Goal: Complete application form

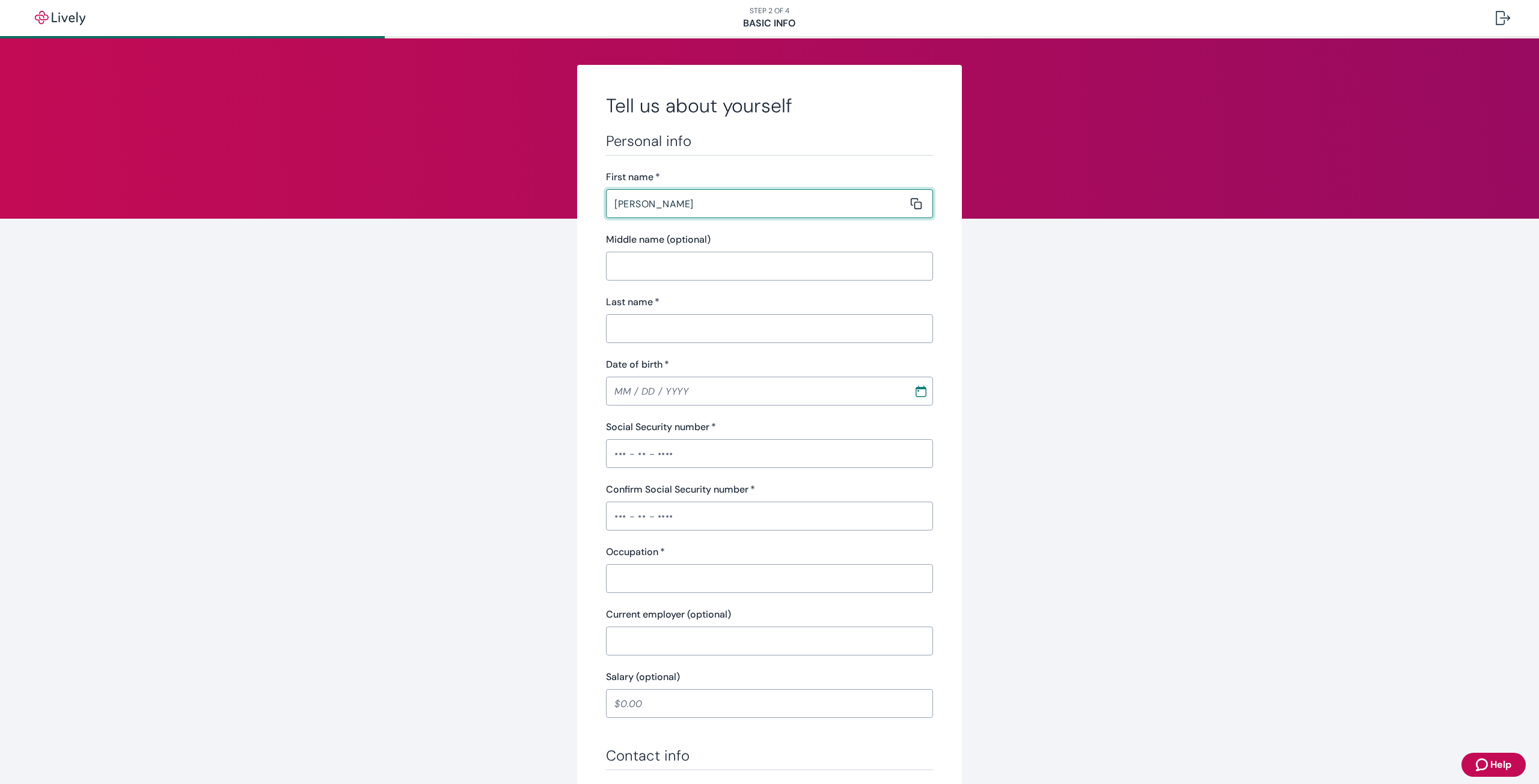
type input "[PERSON_NAME]"
click at [736, 324] on input "Last name   *" at bounding box center [765, 328] width 318 height 24
type input "Chahme"
click at [745, 390] on input "MM / DD / YYYY" at bounding box center [755, 391] width 300 height 24
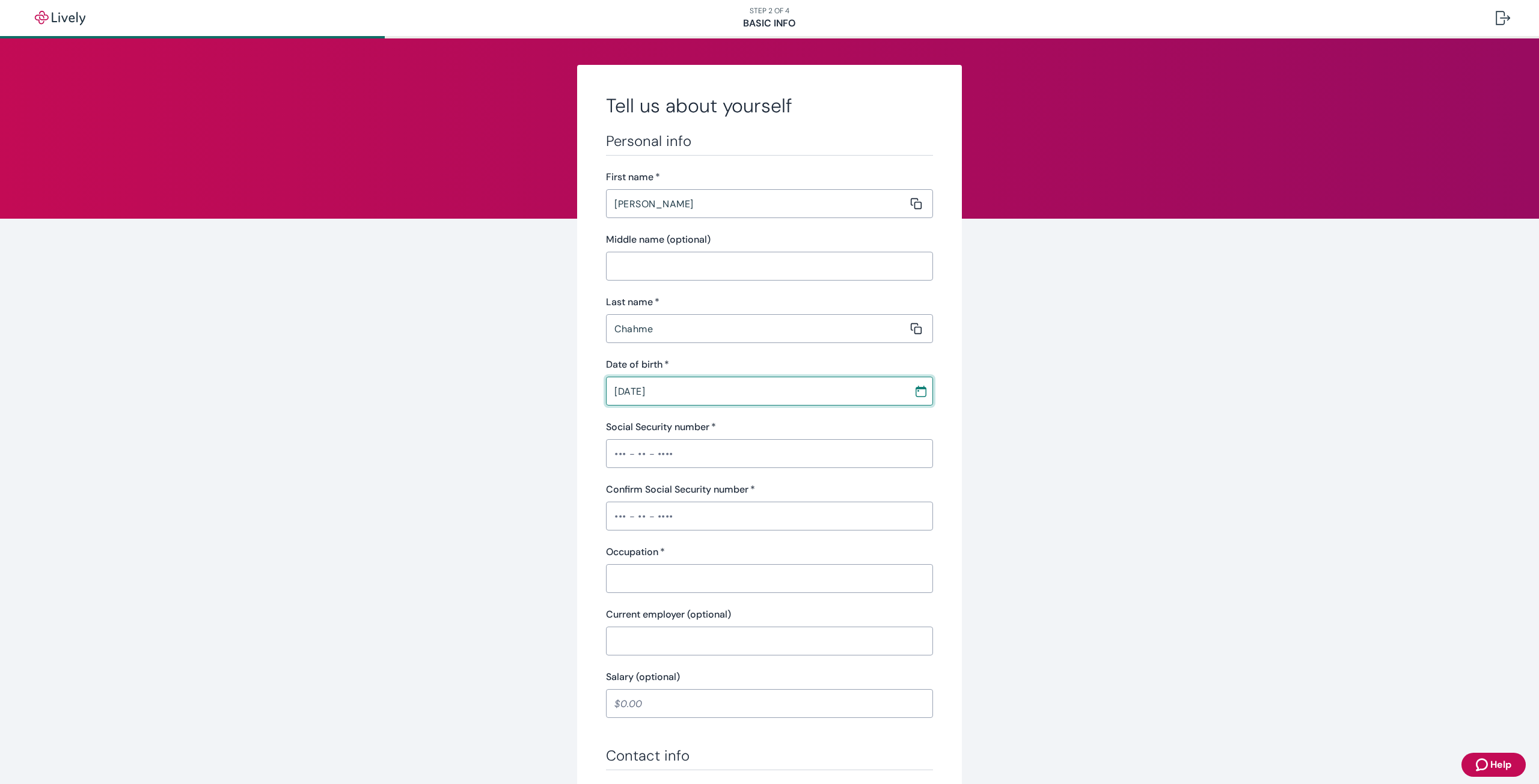
type input "[DATE]"
click at [748, 450] on input "Social Security number   *" at bounding box center [769, 453] width 327 height 24
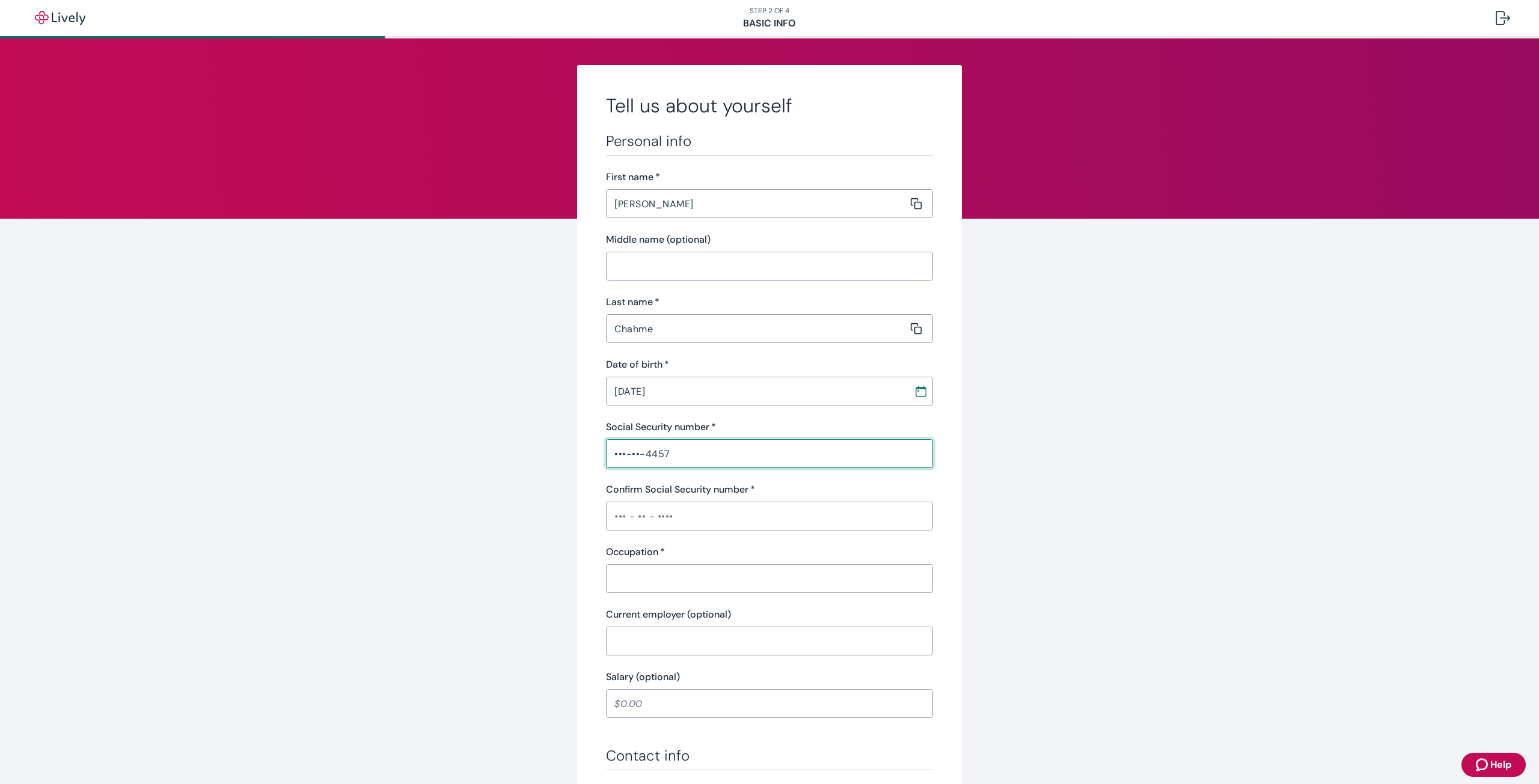
type input "•••-••-4457"
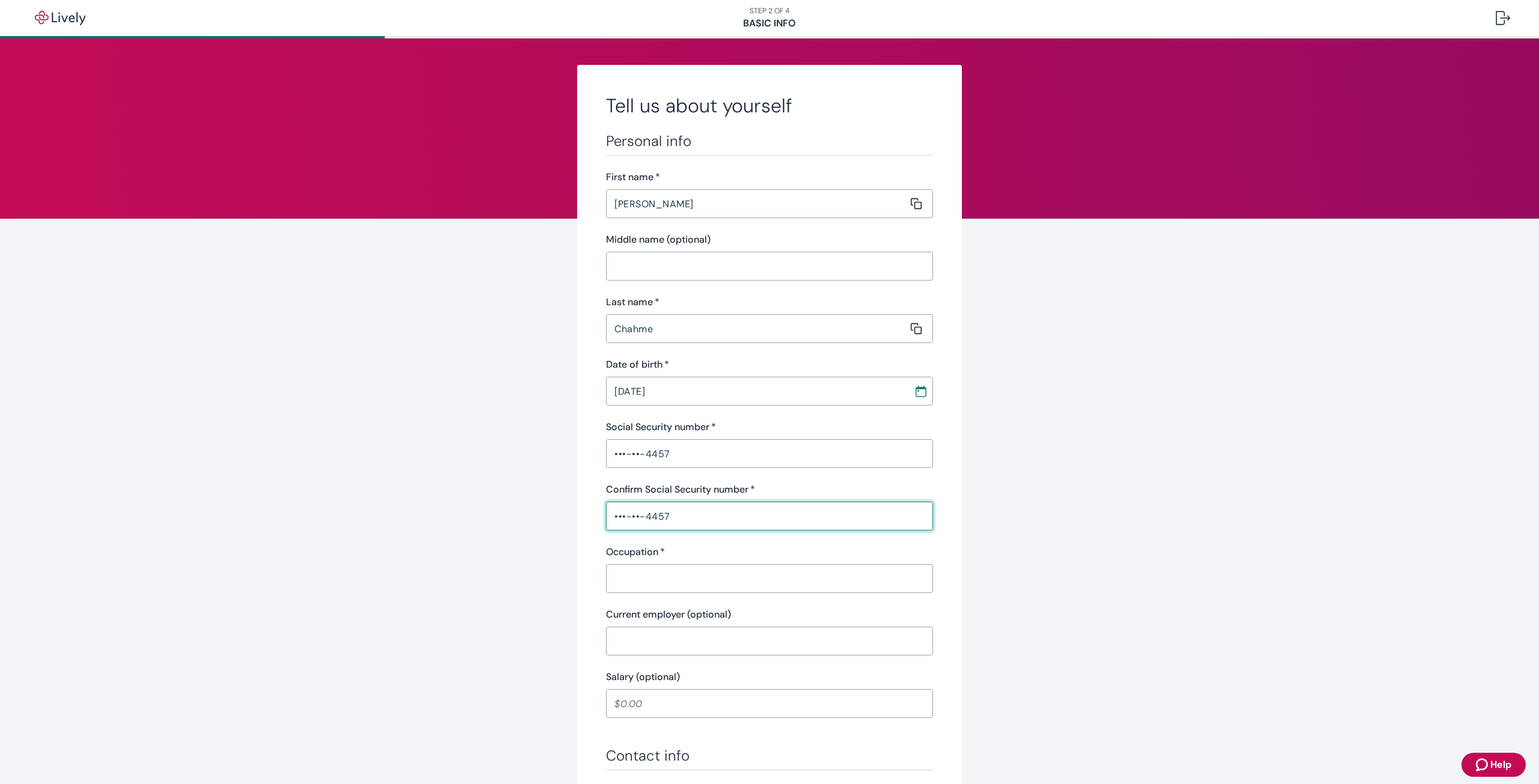
type input "•••-••-4457"
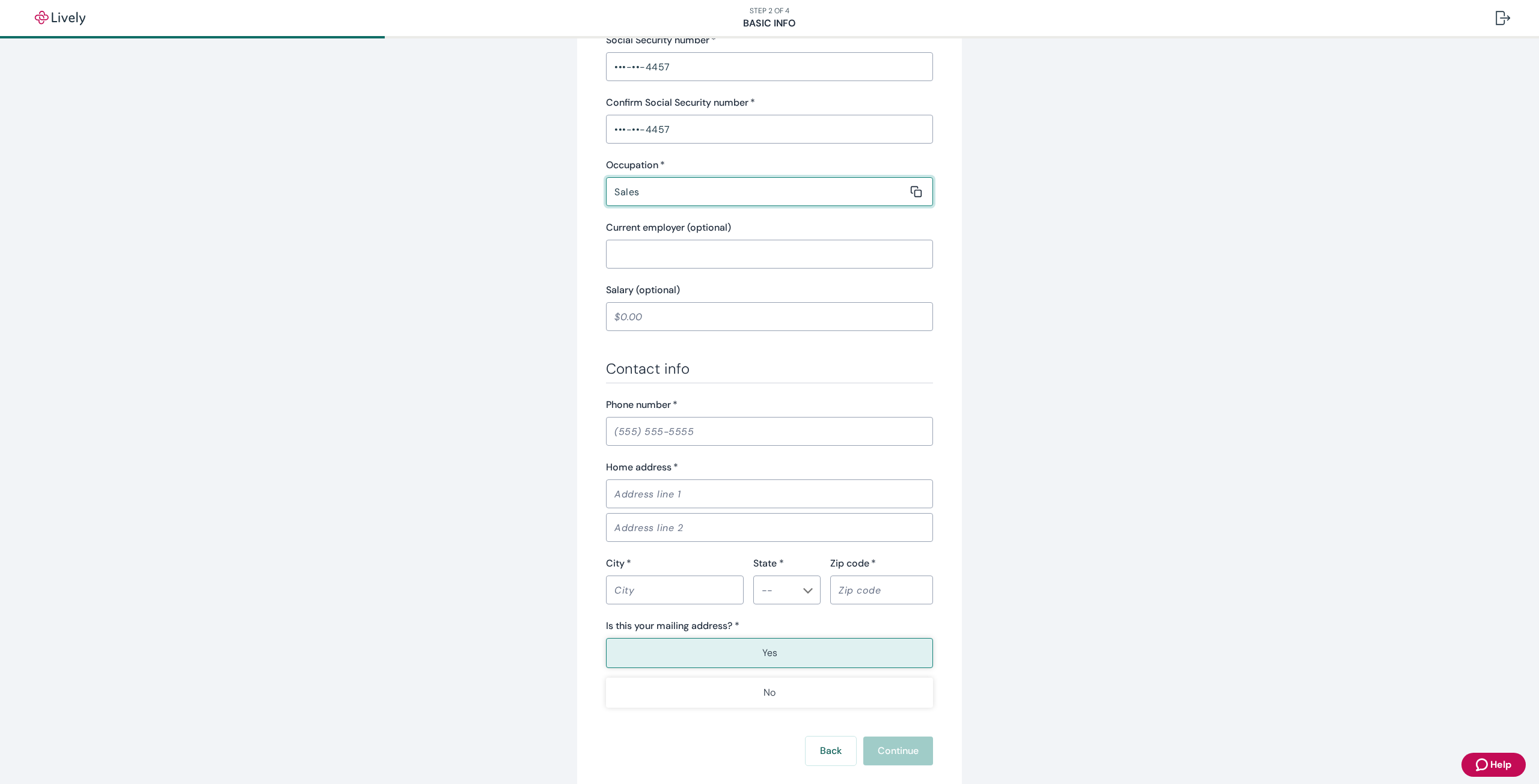
scroll to position [420, 0]
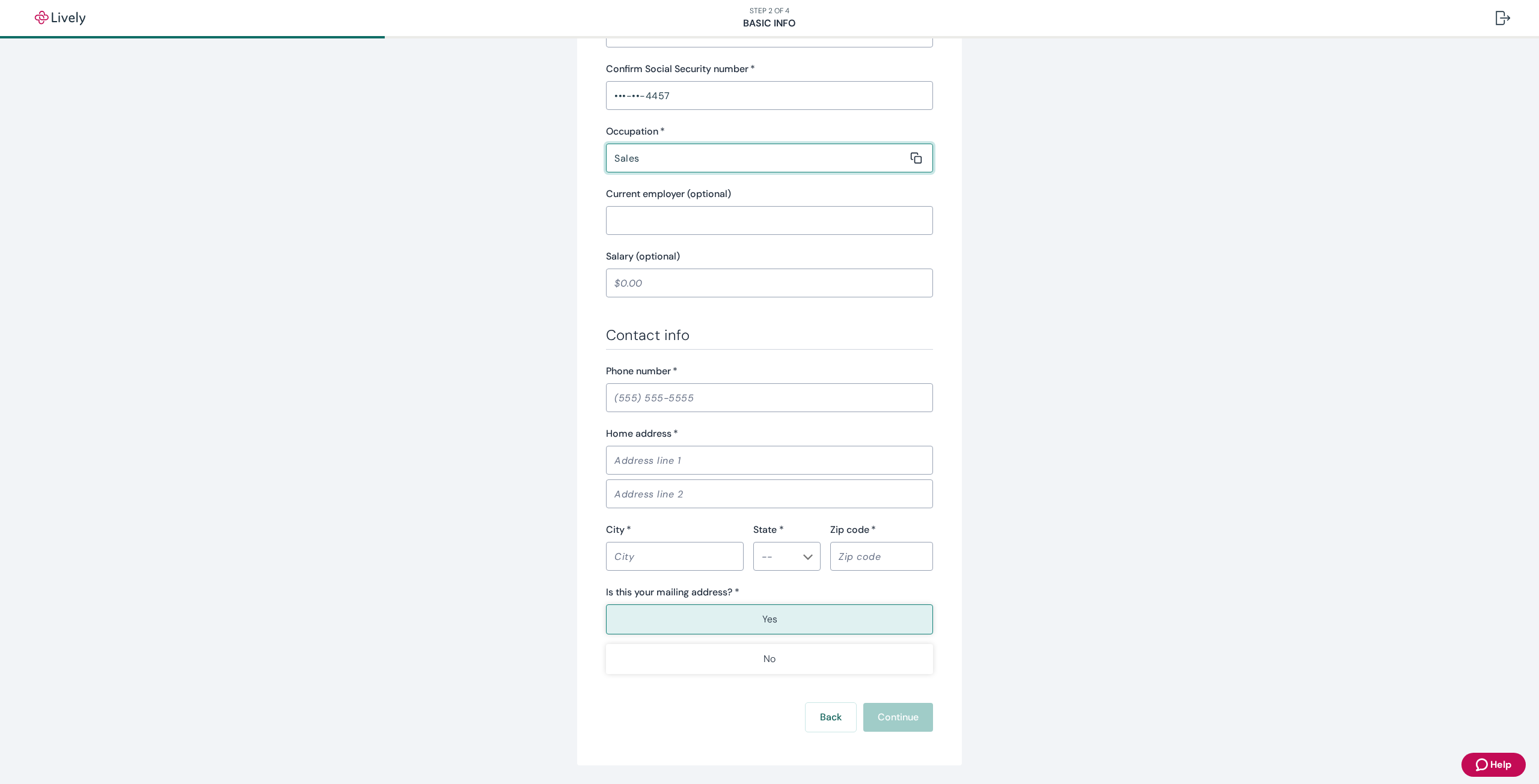
type input "Sales"
click at [729, 396] on input "Phone number   *" at bounding box center [769, 398] width 327 height 24
type input "[PHONE_NUMBER]"
type input "[STREET_ADDRESS]"
type input "Apt 203"
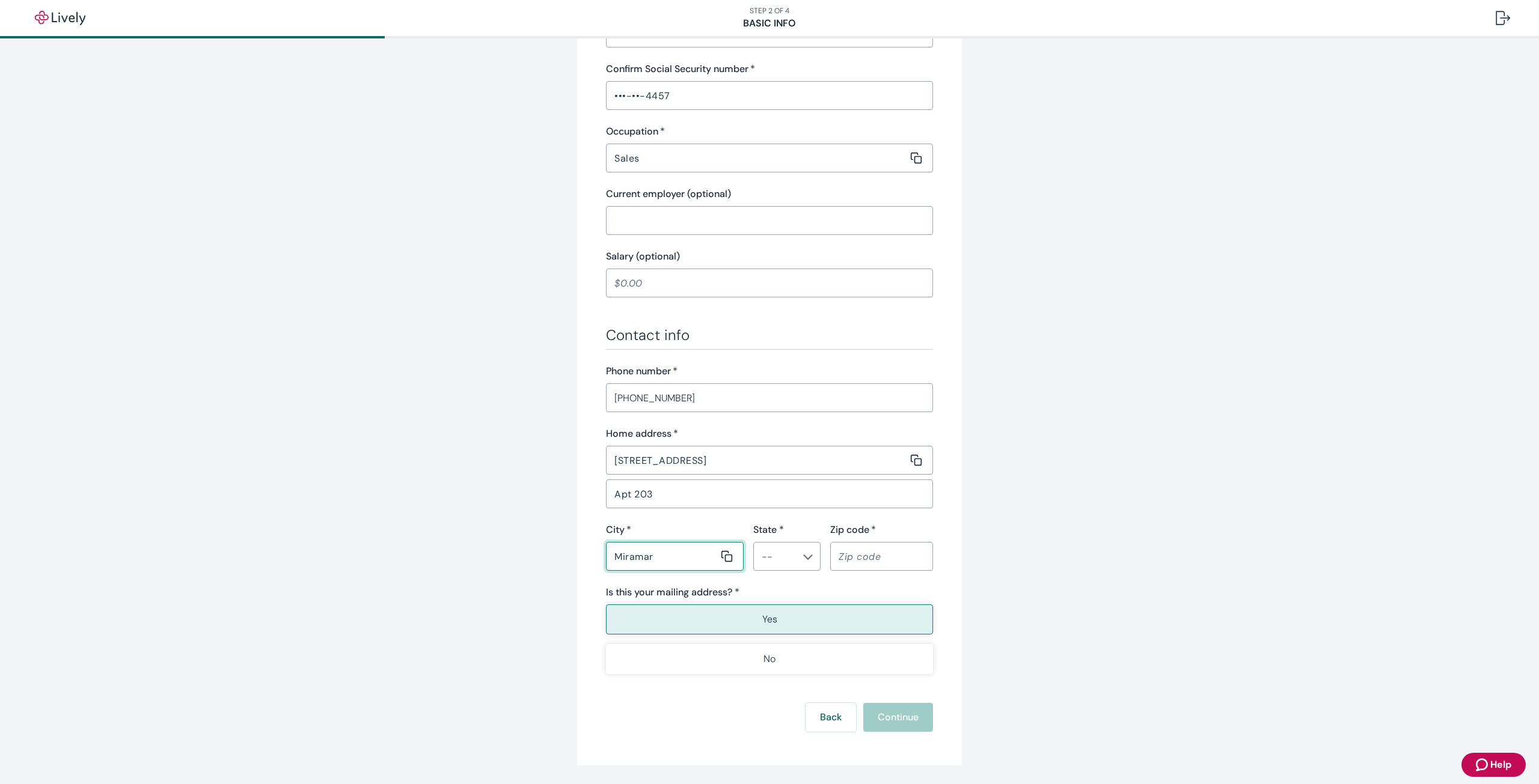
type input "Miramar"
type input "FL"
type input "33027"
click at [751, 620] on button "Yes" at bounding box center [769, 620] width 327 height 30
click at [891, 728] on button "Continue" at bounding box center [898, 717] width 70 height 29
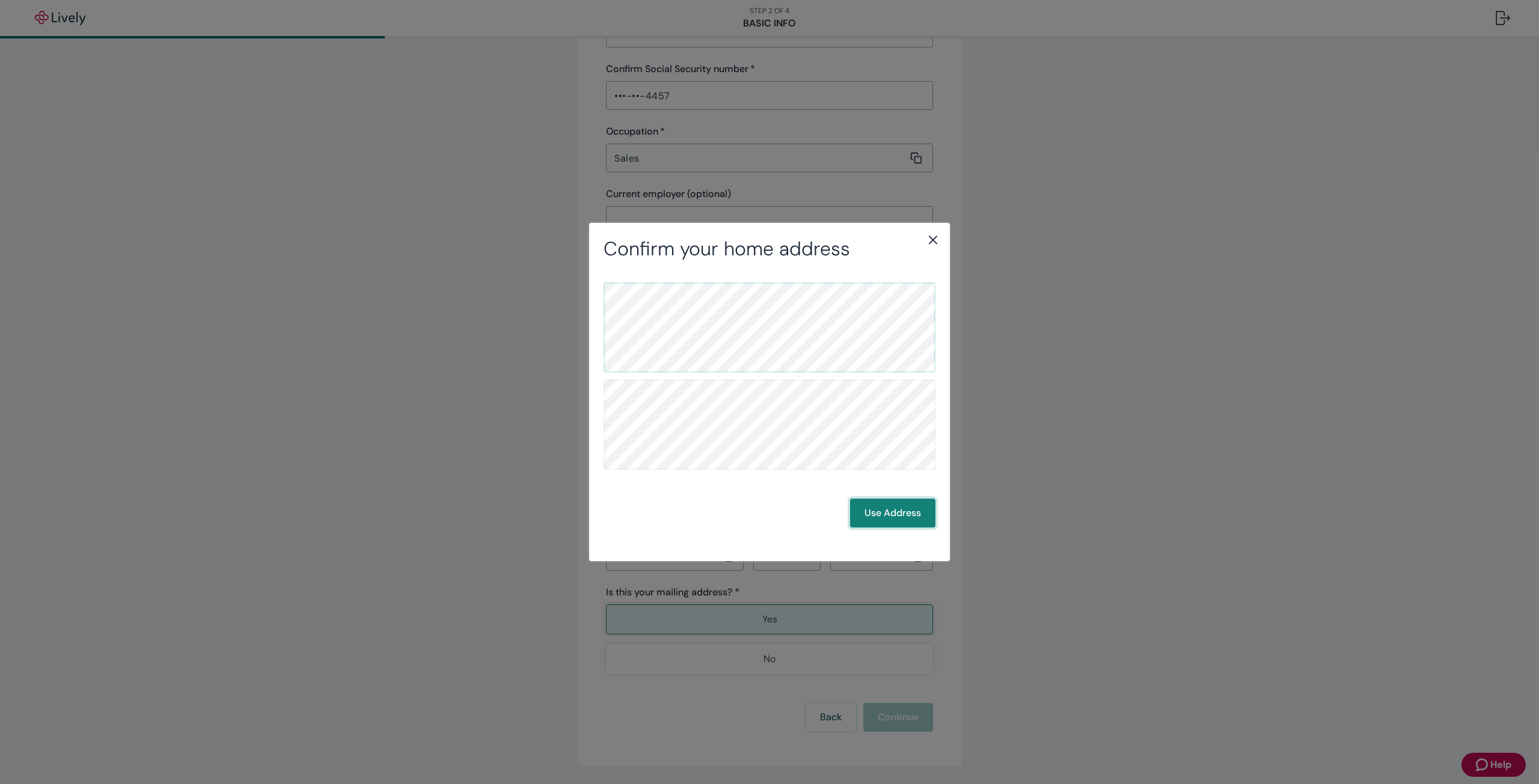
click at [912, 514] on button "Use Address" at bounding box center [892, 513] width 85 height 29
click at [907, 510] on button "Use Address" at bounding box center [892, 513] width 85 height 29
click at [903, 515] on button "Use Address" at bounding box center [892, 513] width 85 height 29
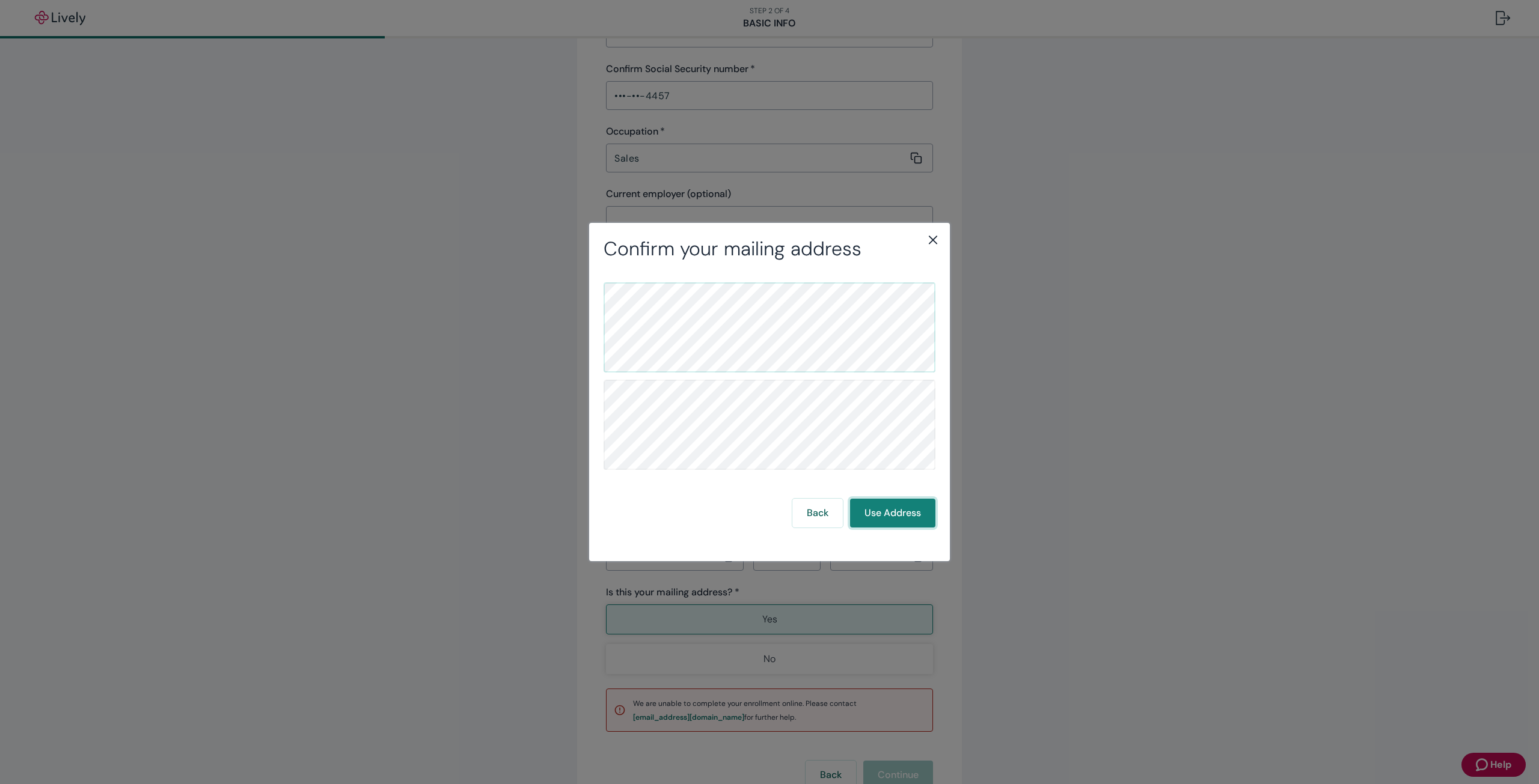
click at [903, 515] on button "Use Address" at bounding box center [892, 513] width 85 height 29
click at [902, 515] on button "Use Address" at bounding box center [892, 513] width 85 height 29
click at [832, 522] on button "Back" at bounding box center [817, 513] width 50 height 29
click at [935, 240] on icon "close" at bounding box center [933, 240] width 14 height 14
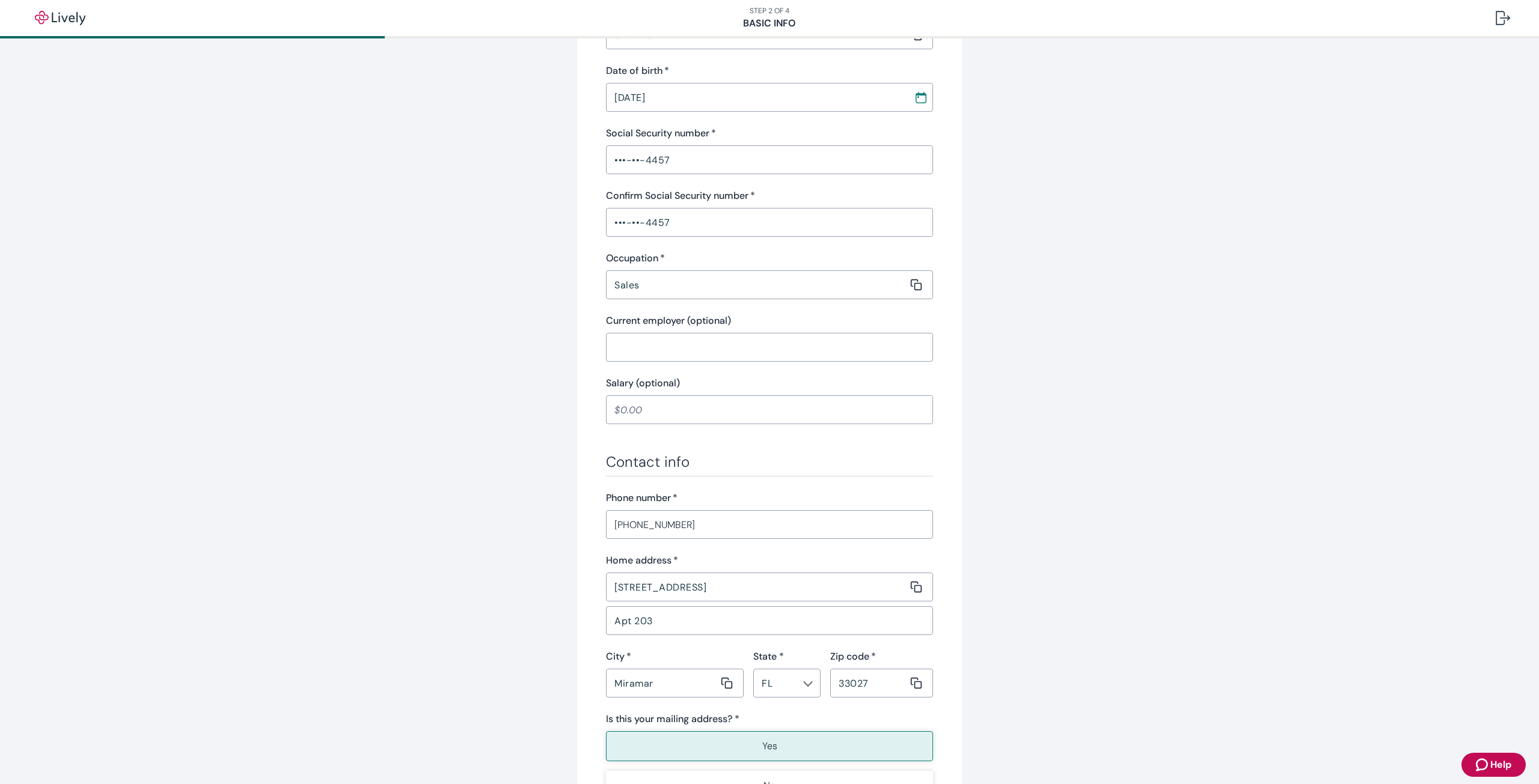
scroll to position [120, 0]
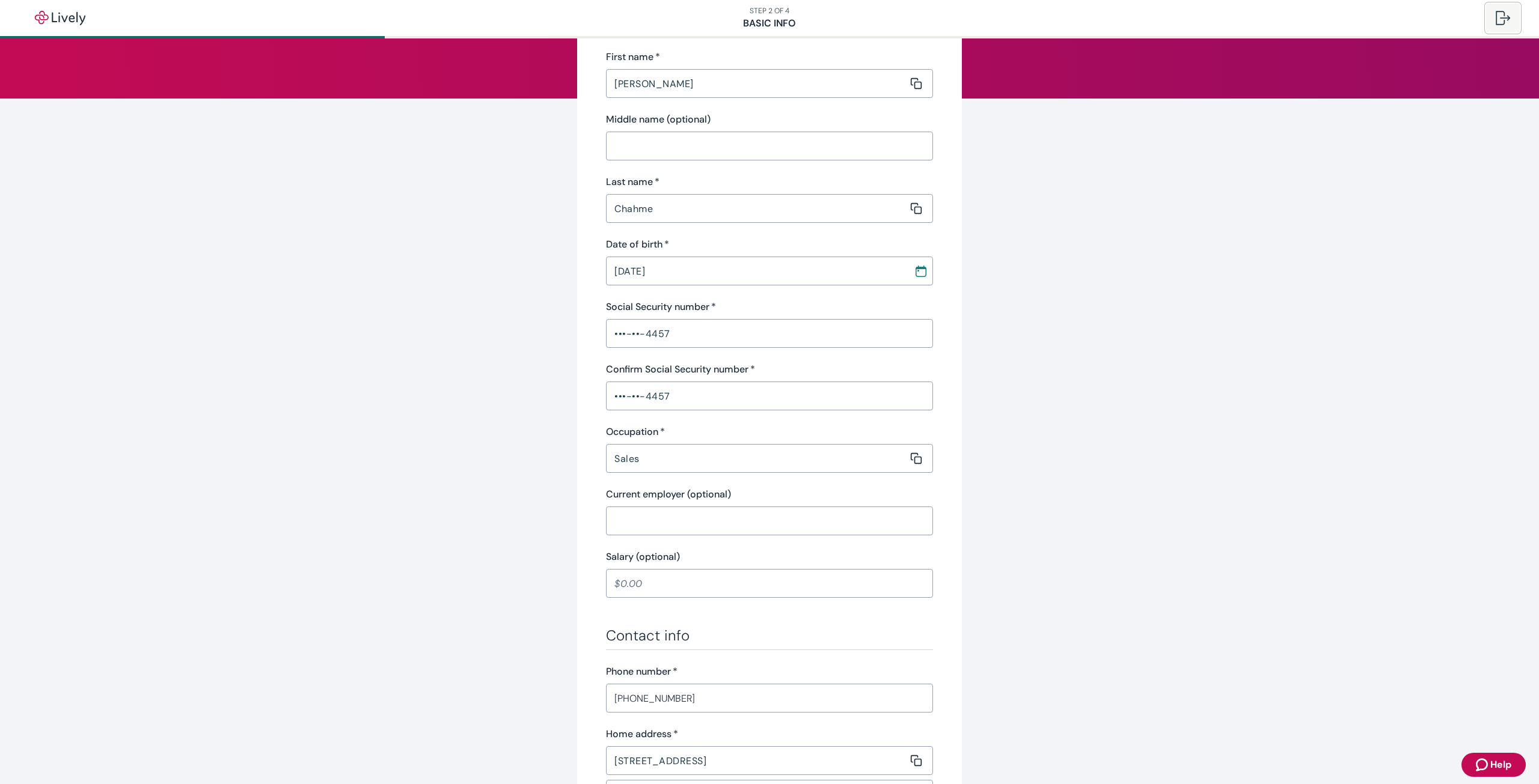
click at [1501, 15] on div at bounding box center [1502, 18] width 14 height 14
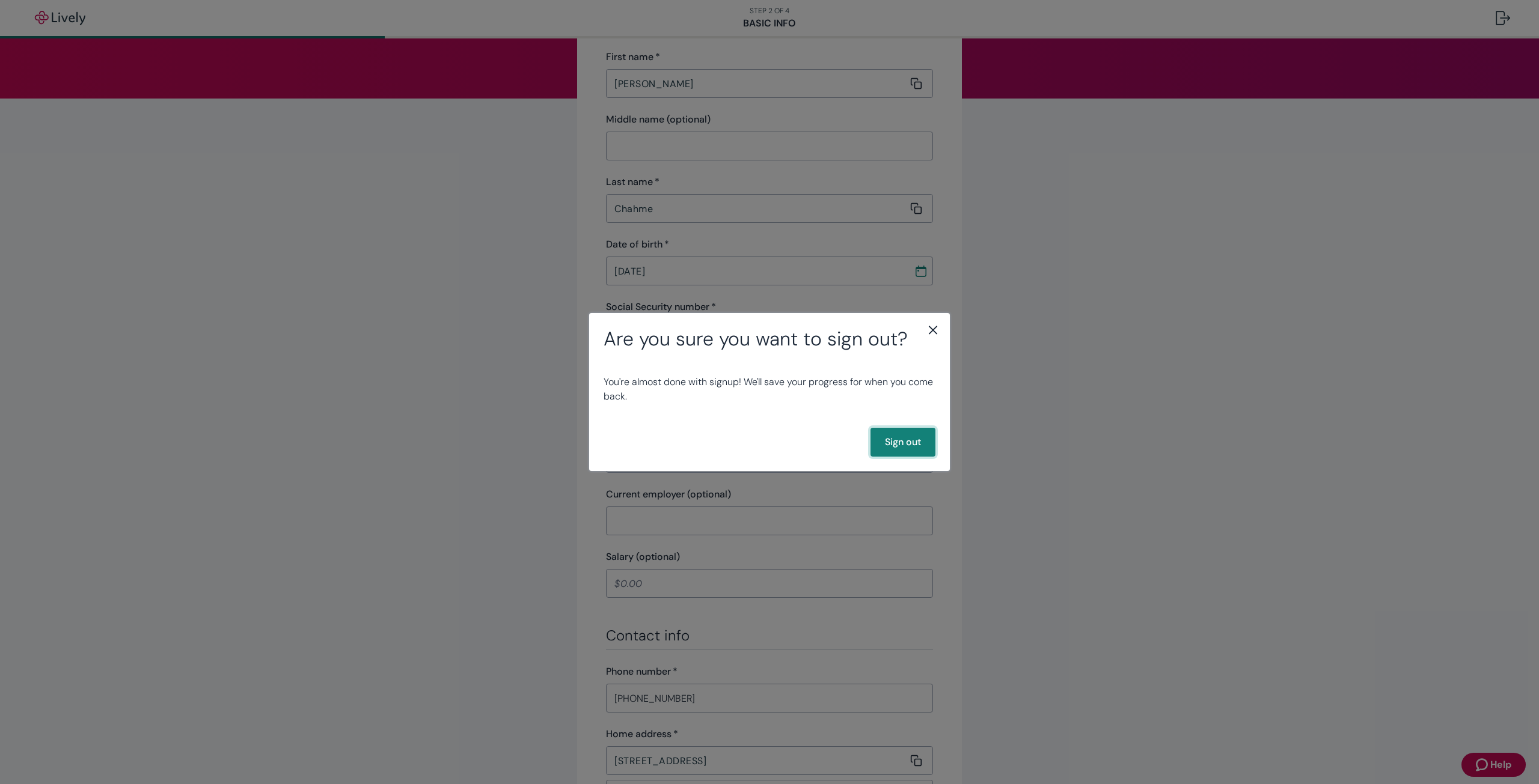
click at [895, 441] on button "Sign out" at bounding box center [902, 443] width 65 height 29
